Goal: Information Seeking & Learning: Learn about a topic

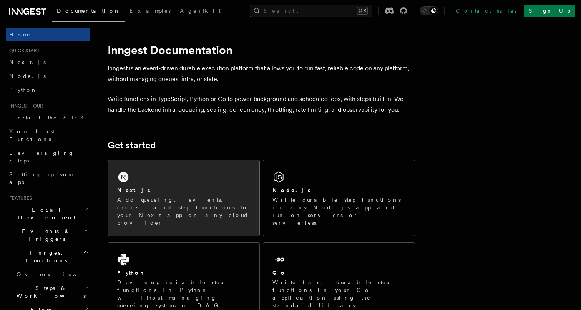
click at [138, 195] on div "Next.js Add queueing, events, crons, and step functions to your Next app on any…" at bounding box center [183, 206] width 133 height 40
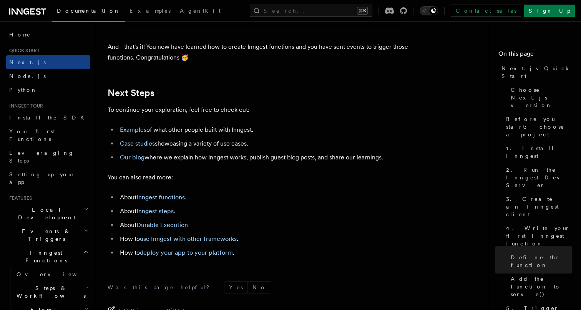
scroll to position [4873, 0]
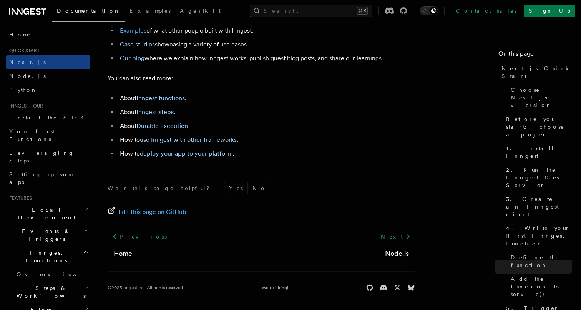
click at [132, 32] on link "Examples" at bounding box center [133, 30] width 27 height 7
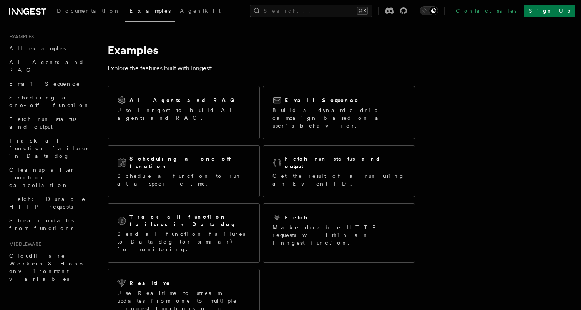
click at [454, 3] on div "Documentation Examples AgentKit Search... ⌘K Contact sales Sign Up" at bounding box center [290, 11] width 581 height 22
click at [407, 11] on icon at bounding box center [403, 10] width 7 height 7
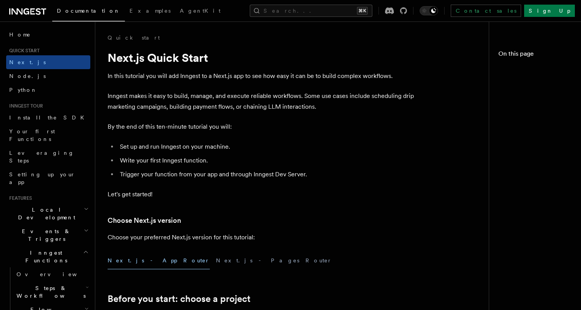
scroll to position [4787, 0]
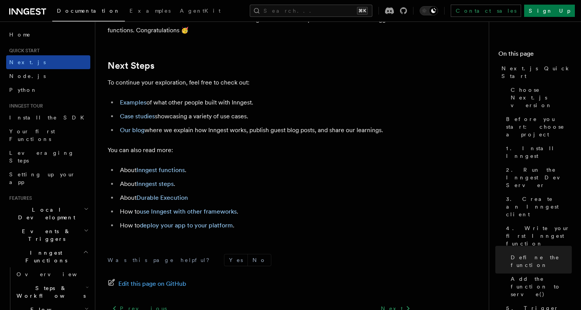
click at [47, 63] on link "Next.js" at bounding box center [48, 62] width 84 height 14
